Goal: Task Accomplishment & Management: Complete application form

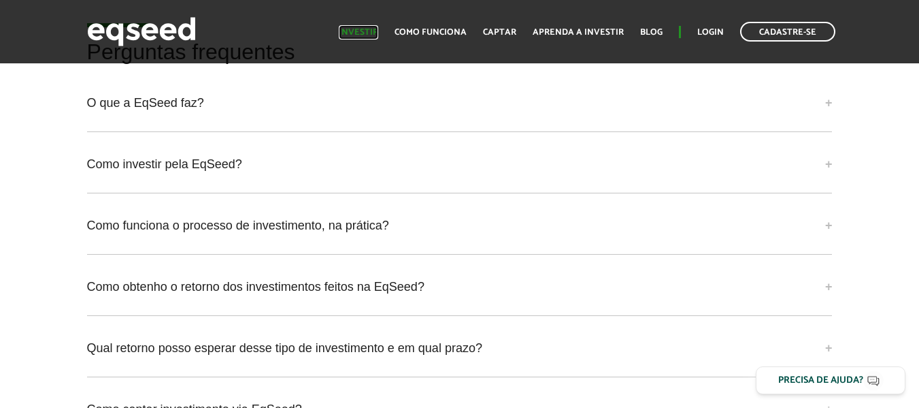
click at [357, 29] on link "Investir" at bounding box center [358, 32] width 39 height 9
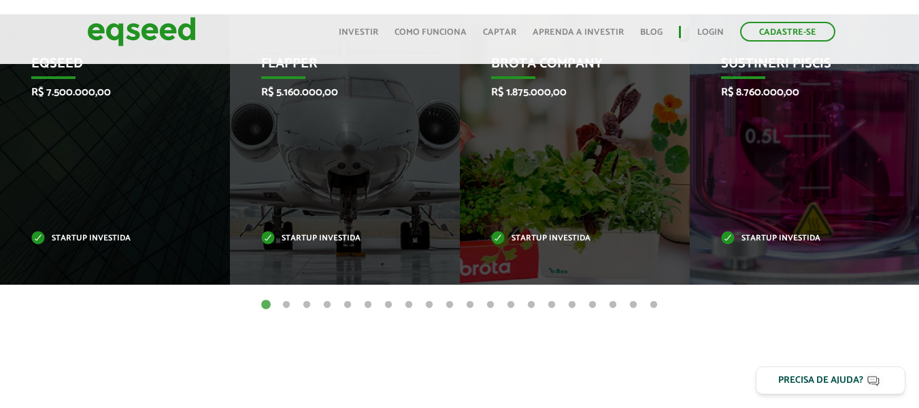
scroll to position [640, 0]
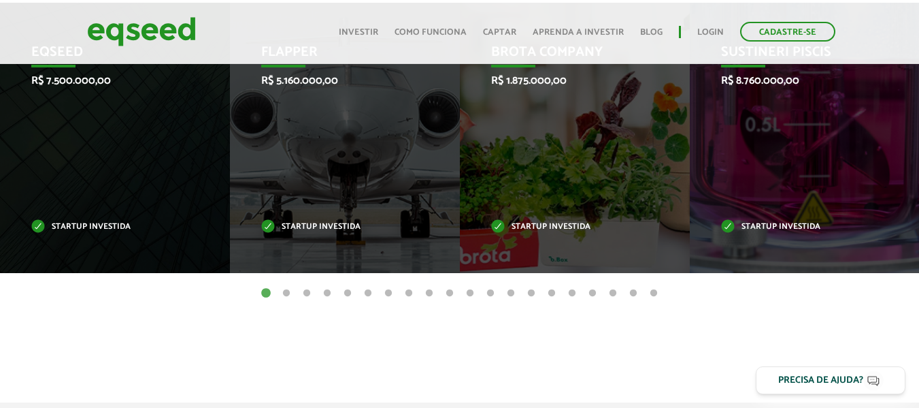
click at [284, 293] on button "2" at bounding box center [287, 293] width 14 height 14
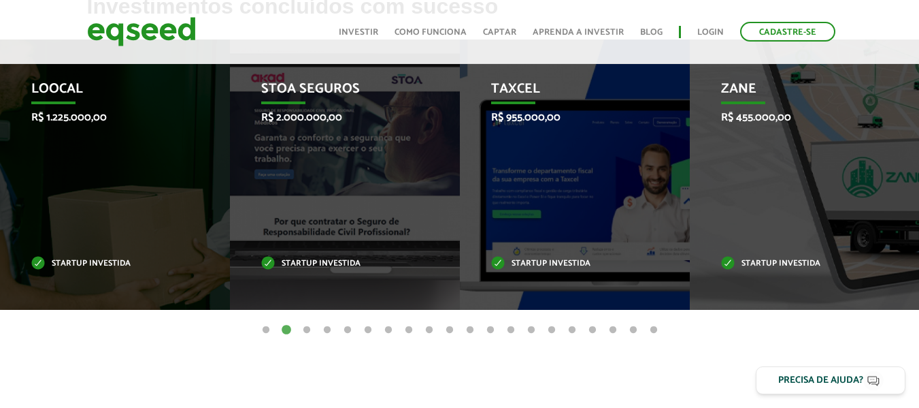
scroll to position [606, 0]
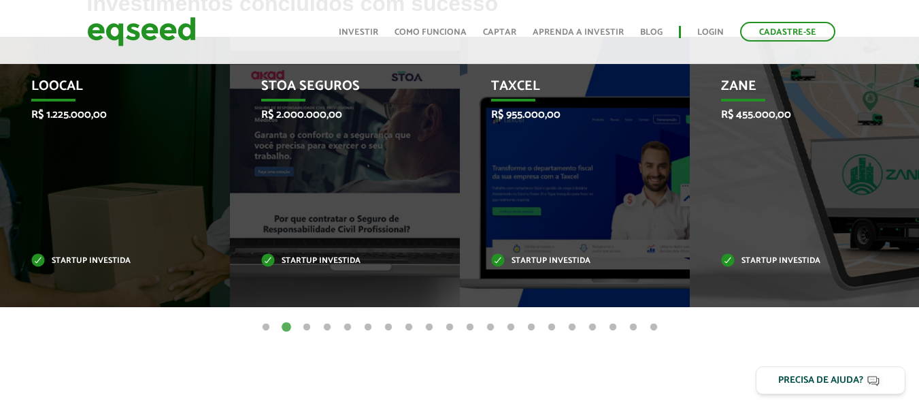
click at [304, 327] on button "3" at bounding box center [307, 328] width 14 height 14
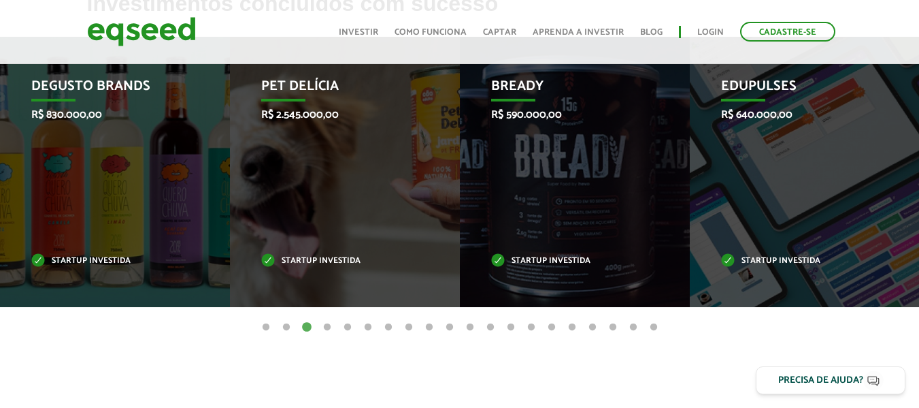
click at [327, 327] on button "4" at bounding box center [328, 328] width 14 height 14
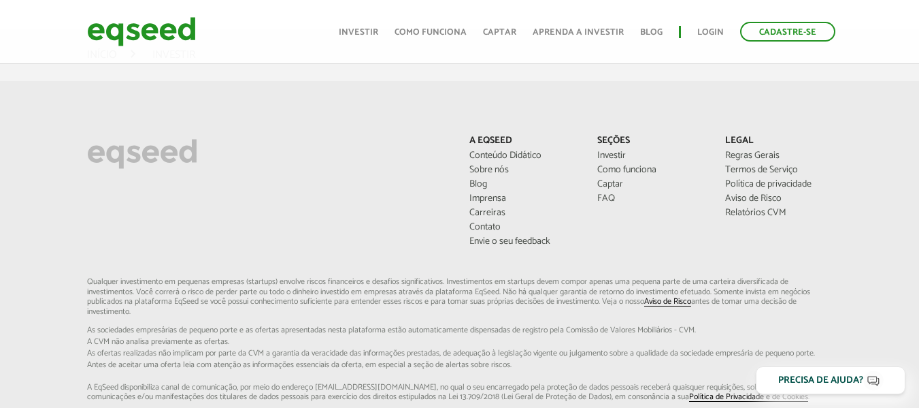
scroll to position [0, 0]
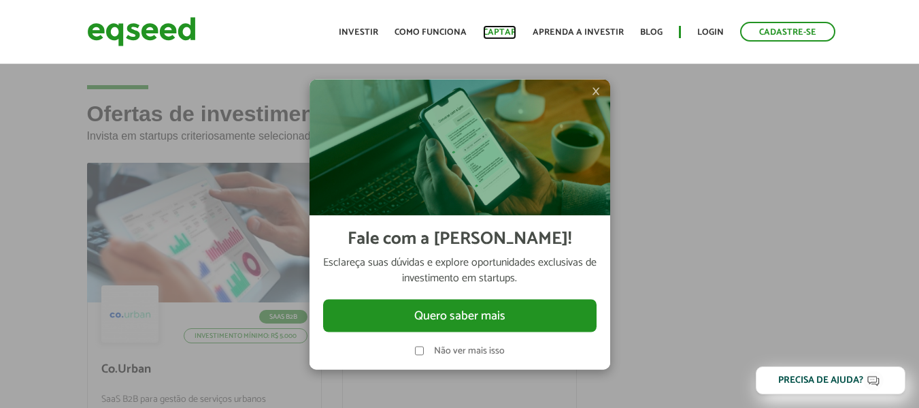
click at [514, 34] on link "Captar" at bounding box center [499, 32] width 33 height 9
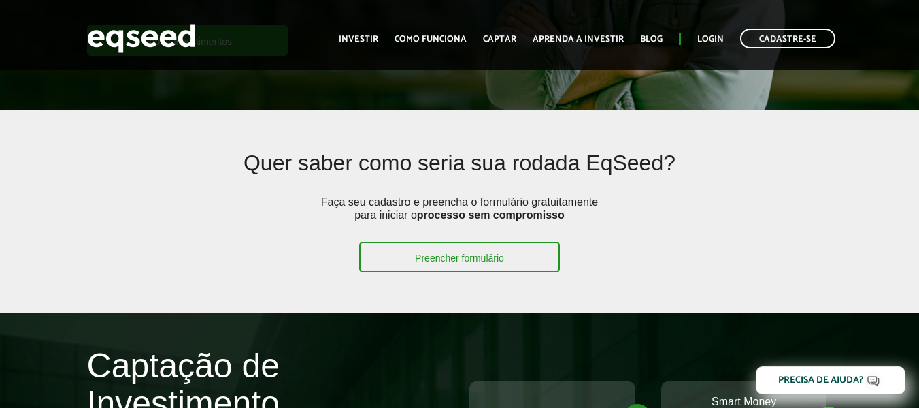
scroll to position [307, 0]
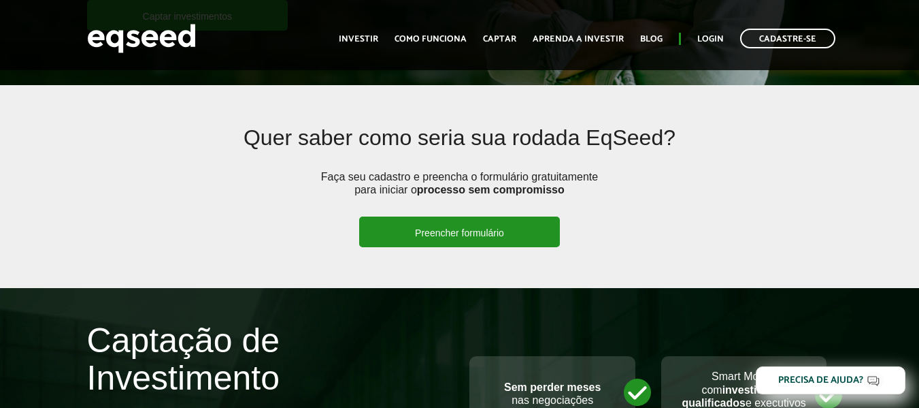
click at [488, 230] on link "Preencher formulário" at bounding box center [459, 231] width 201 height 31
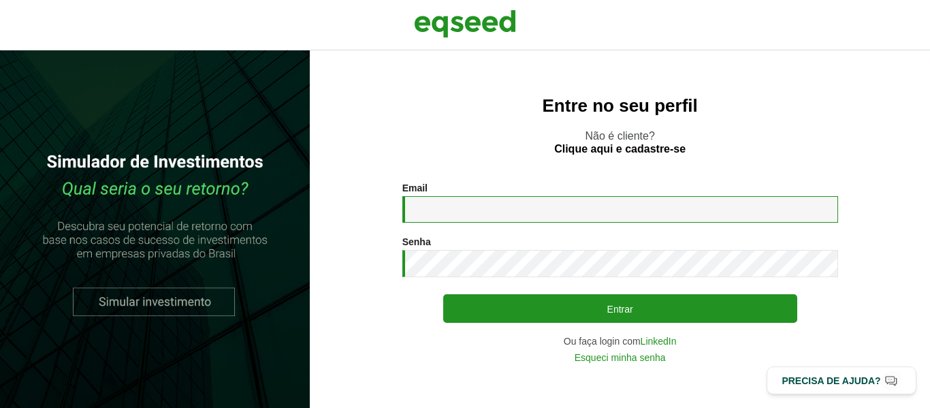
click at [461, 206] on input "Email *" at bounding box center [620, 209] width 436 height 27
